Goal: Ask a question

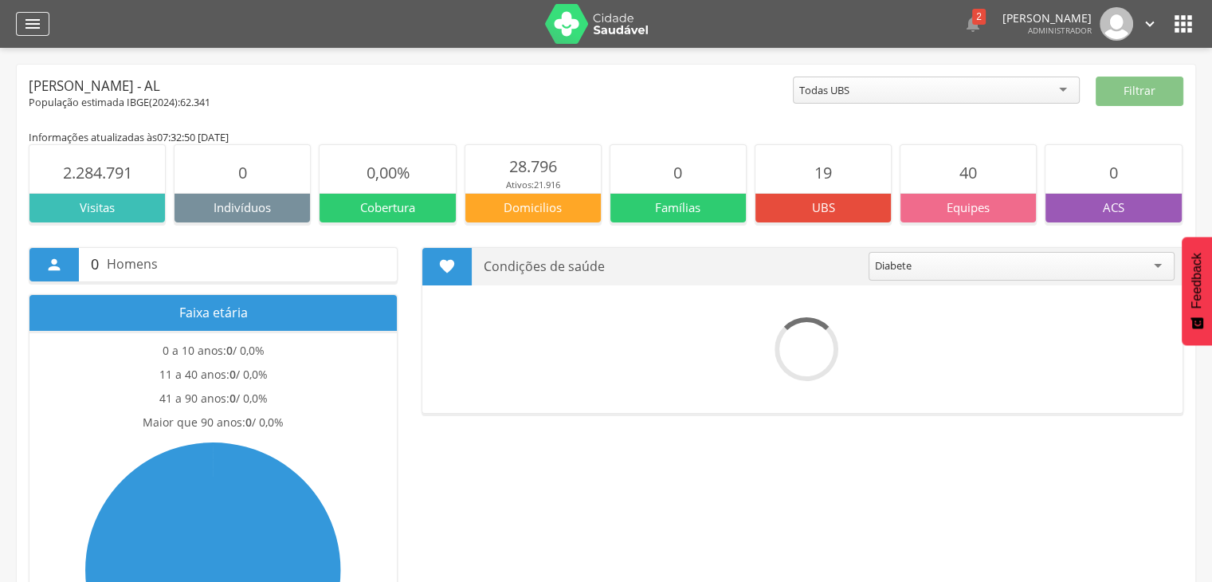
click at [28, 22] on icon "" at bounding box center [32, 23] width 19 height 19
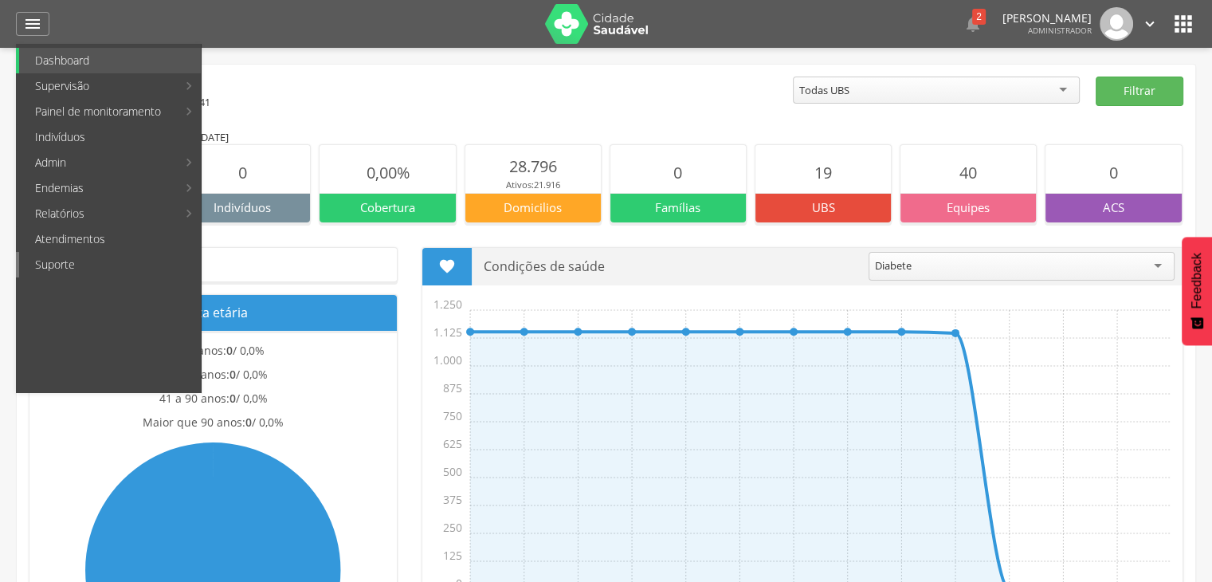
click at [77, 268] on link "Suporte" at bounding box center [110, 264] width 182 height 25
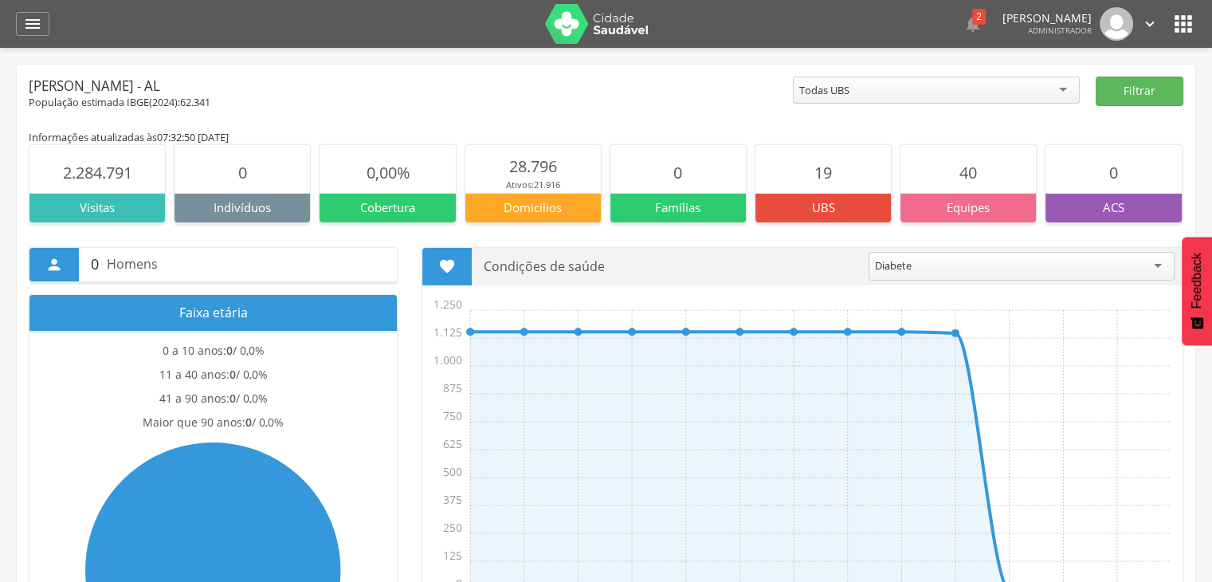
click at [1174, 22] on icon "" at bounding box center [1182, 23] width 25 height 25
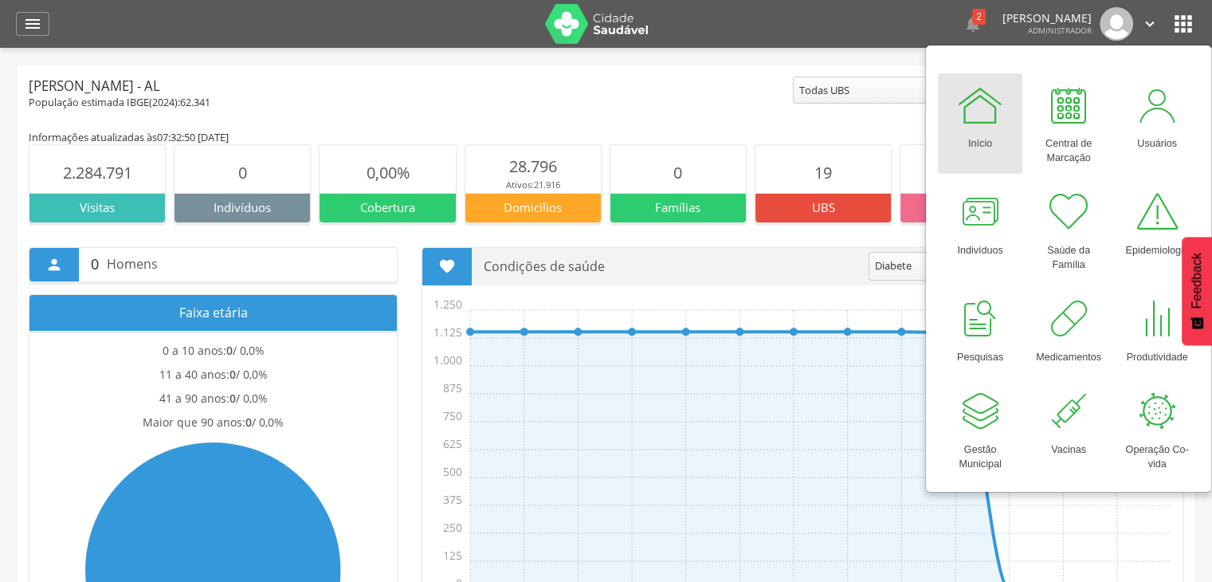
click at [703, 138] on div "Informações atualizadas às 07:32:50 do dia 01/09/2025" at bounding box center [606, 137] width 1154 height 14
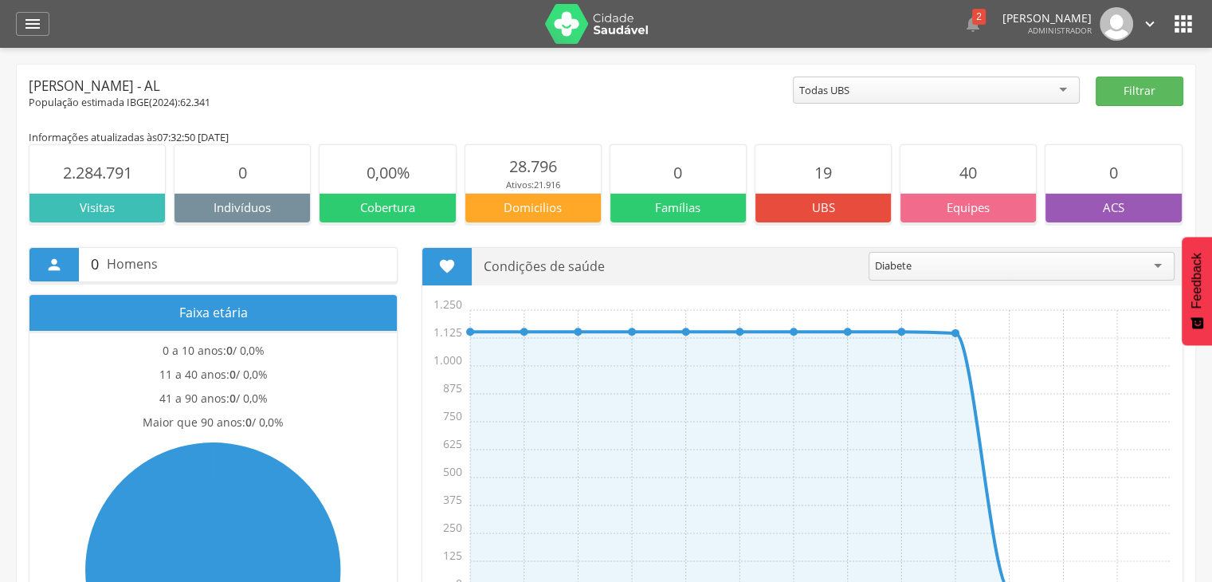
click at [615, 20] on img at bounding box center [597, 24] width 104 height 40
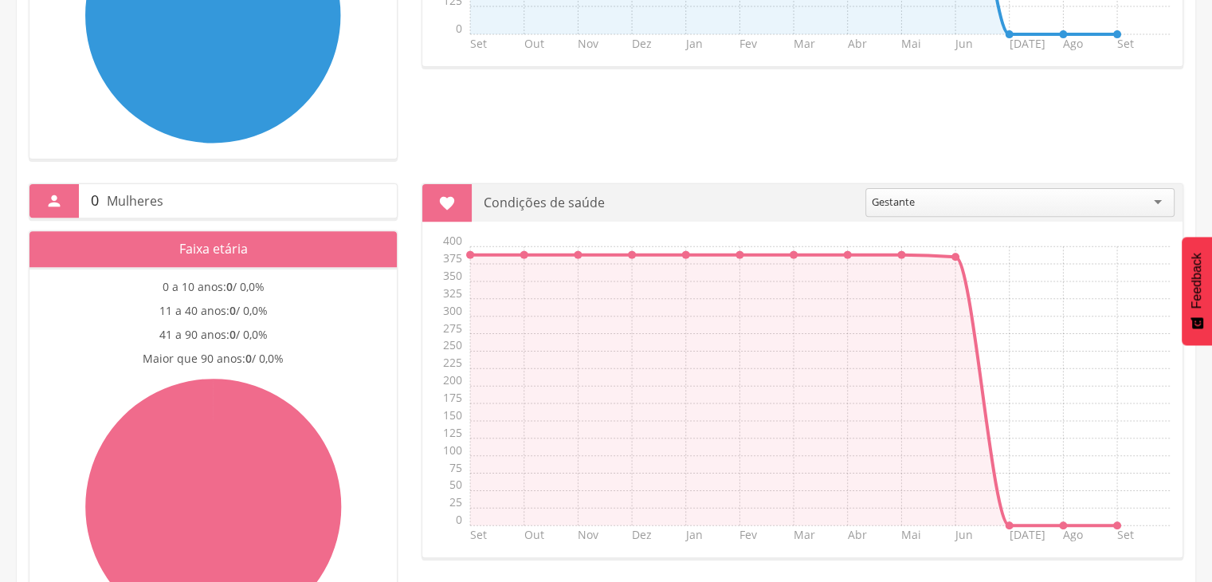
scroll to position [651, 0]
